Goal: Find specific fact: Find specific fact

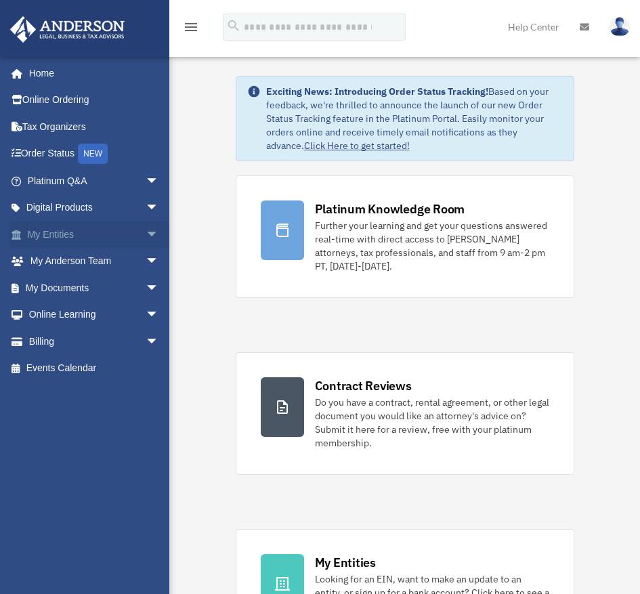
click at [87, 235] on link "My Entities arrow_drop_down" at bounding box center [94, 234] width 170 height 27
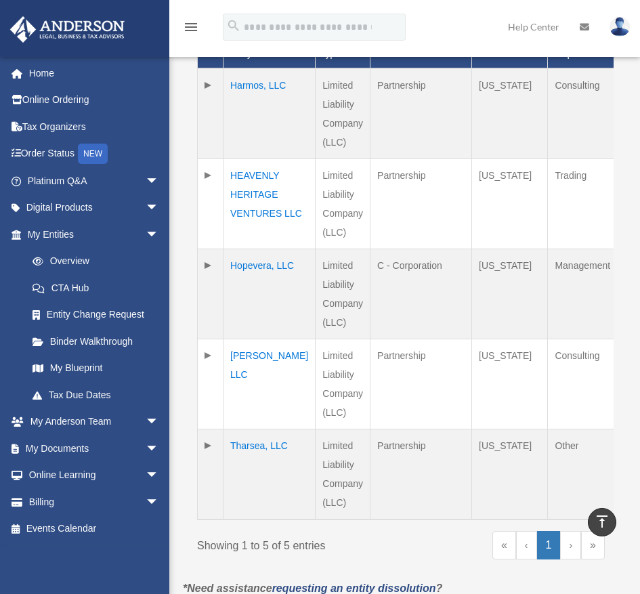
scroll to position [395, 0]
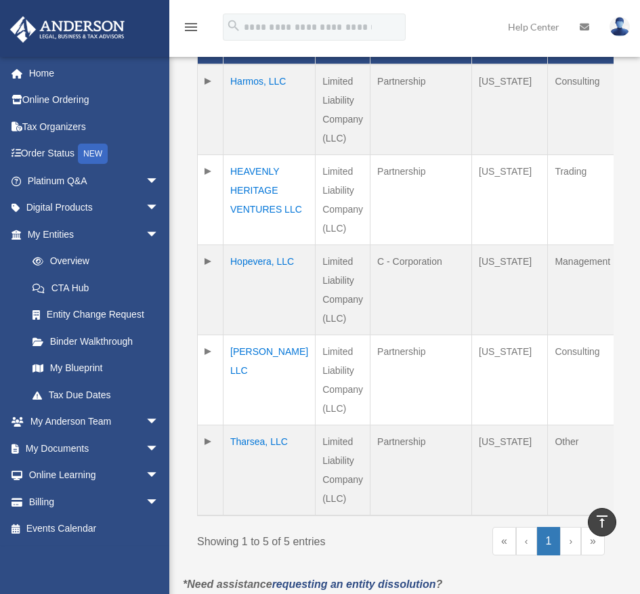
click at [276, 440] on td "Tharsea, LLC" at bounding box center [270, 470] width 92 height 91
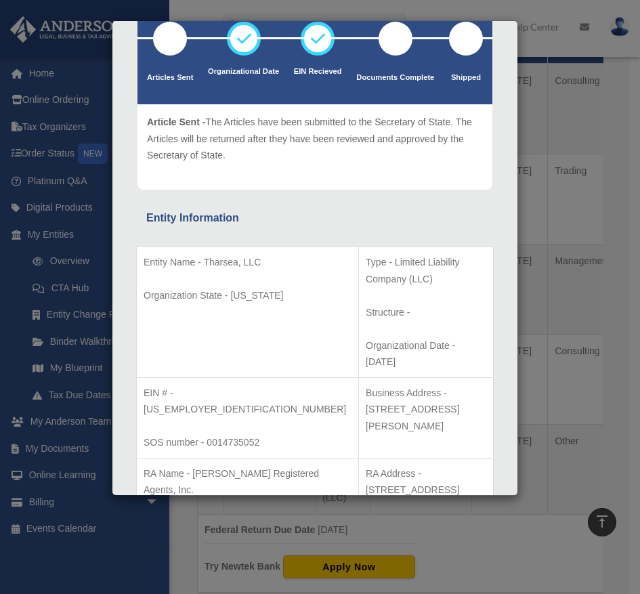
scroll to position [102, 0]
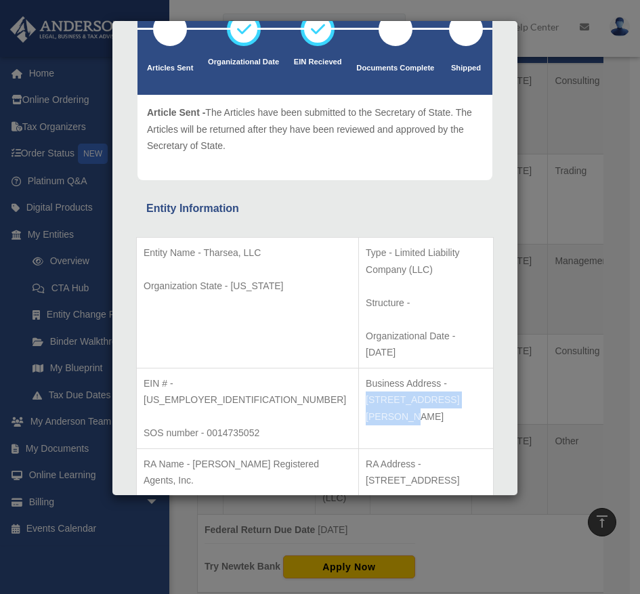
drag, startPoint x: 374, startPoint y: 350, endPoint x: 306, endPoint y: 366, distance: 69.7
click at [366, 375] on p "Business Address - 3225 McLeod Dr, Suite 100, Las Vegas, NV 89121" at bounding box center [426, 400] width 121 height 50
copy p "3225 McLeod Dr, Suite 100"
drag, startPoint x: 312, startPoint y: 369, endPoint x: 401, endPoint y: 368, distance: 89.4
click at [401, 375] on p "Business Address - 3225 McLeod Dr, Suite 100, Las Vegas, NV 89121" at bounding box center [426, 400] width 121 height 50
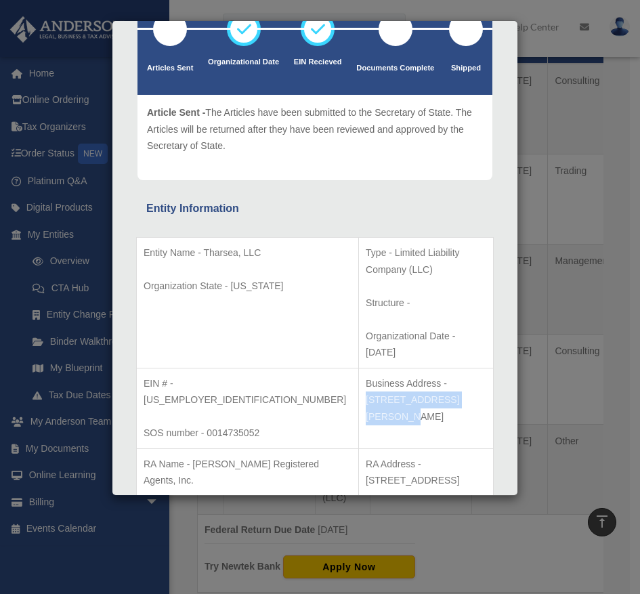
copy p "Las Vegas, NV 89121"
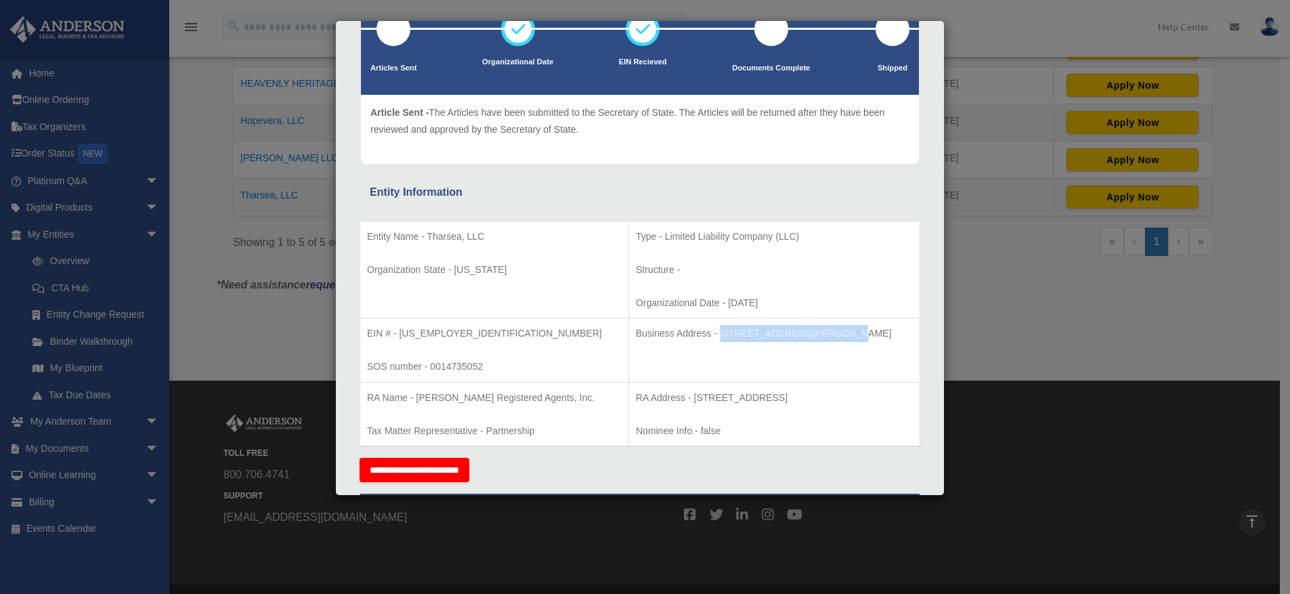
scroll to position [0, 0]
